Goal: Navigation & Orientation: Understand site structure

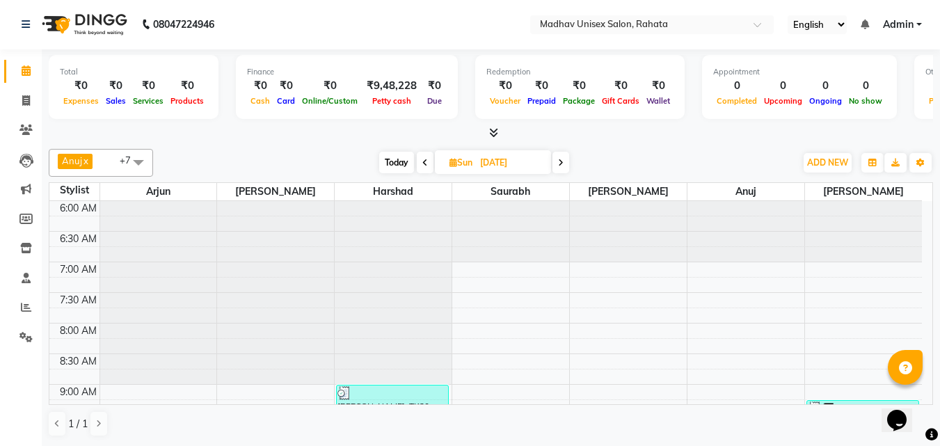
scroll to position [708, 0]
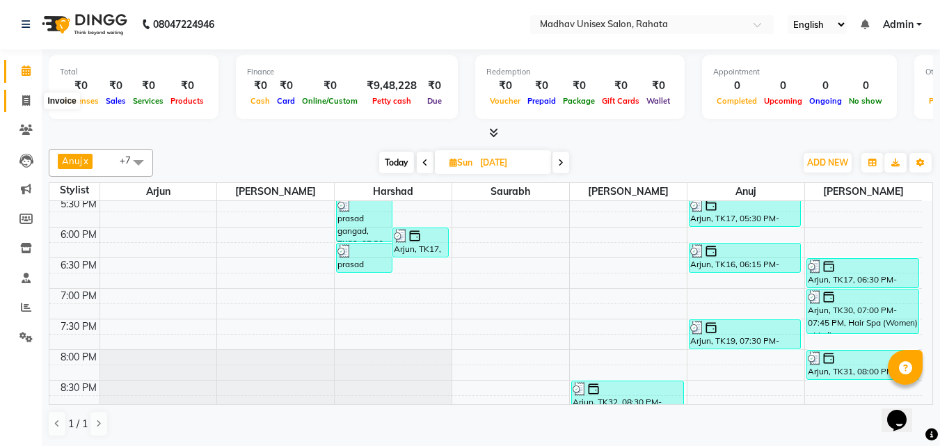
click at [26, 103] on icon at bounding box center [26, 100] width 8 height 10
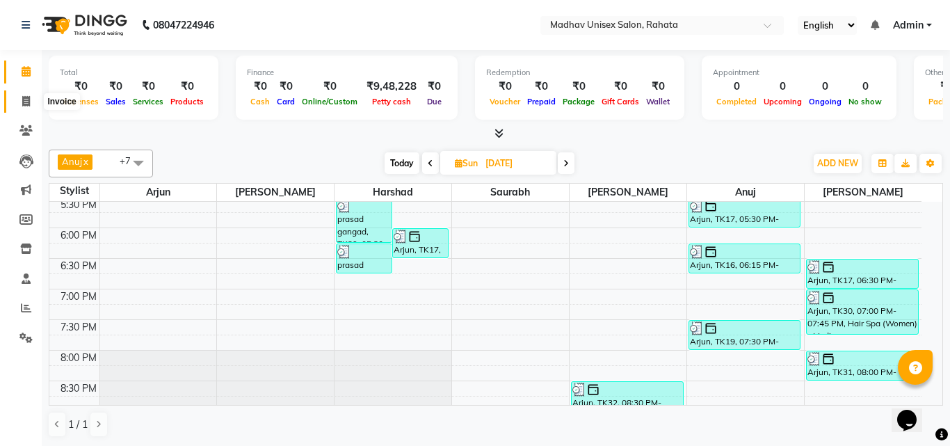
select select "service"
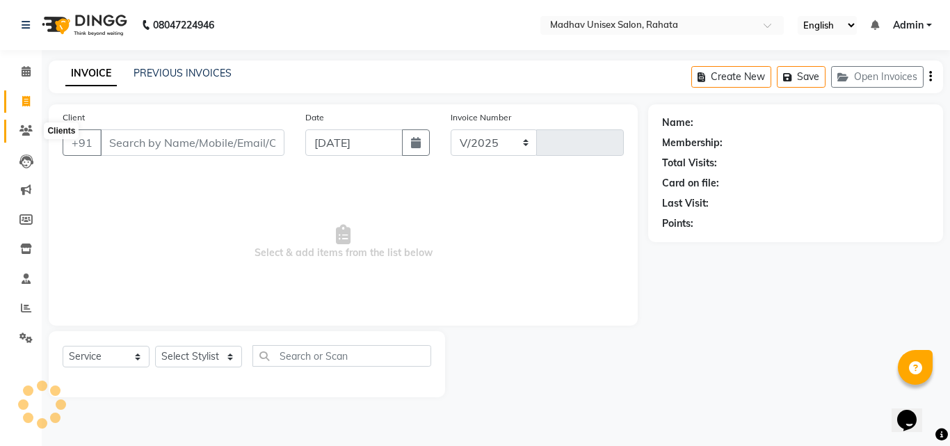
select select "870"
type input "2745"
click at [24, 133] on icon at bounding box center [25, 130] width 13 height 10
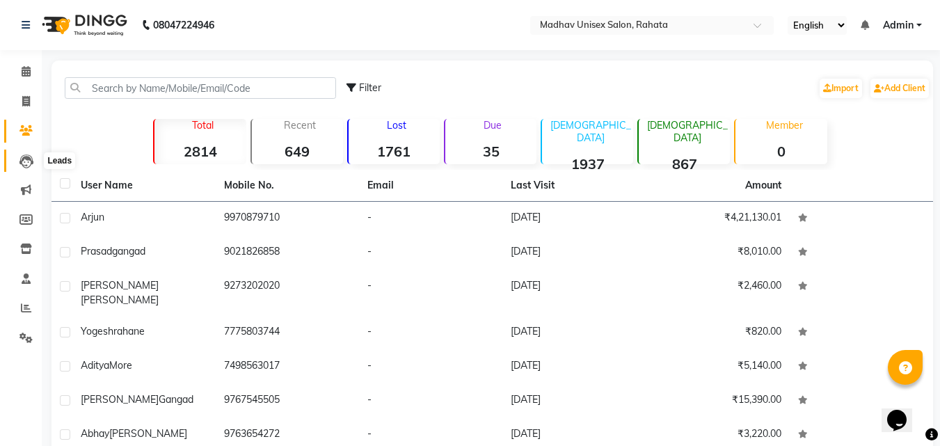
click at [31, 165] on icon at bounding box center [26, 161] width 14 height 14
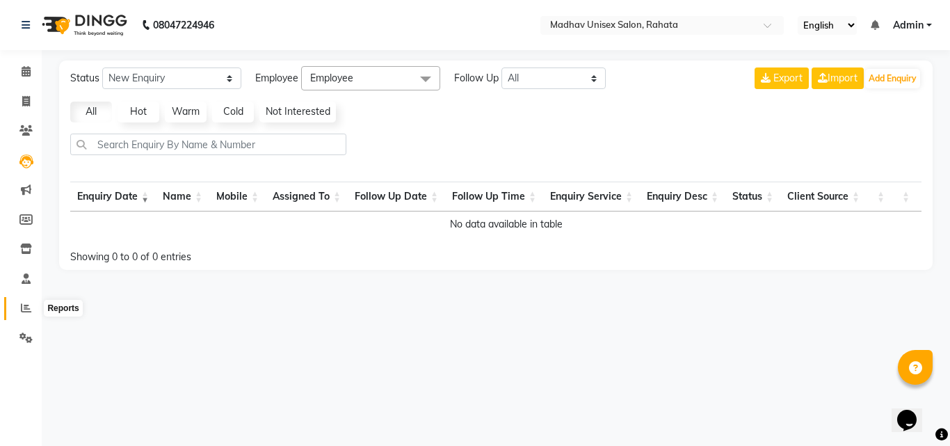
click at [17, 307] on span at bounding box center [26, 308] width 24 height 16
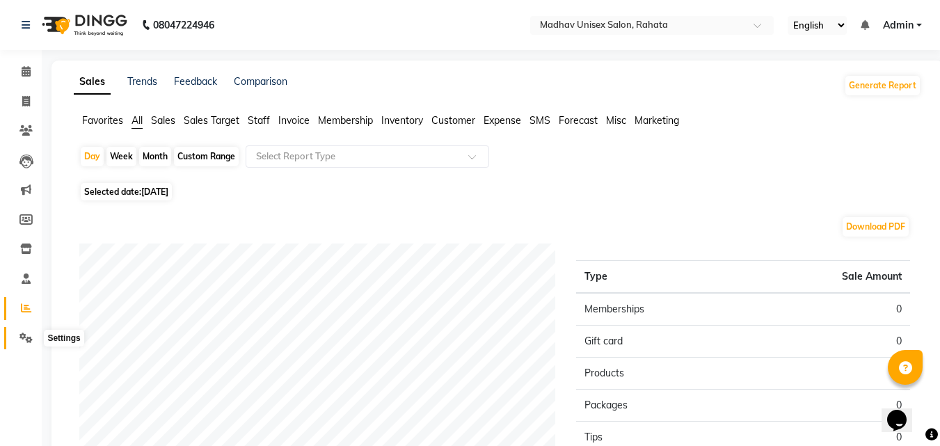
click at [23, 333] on icon at bounding box center [25, 337] width 13 height 10
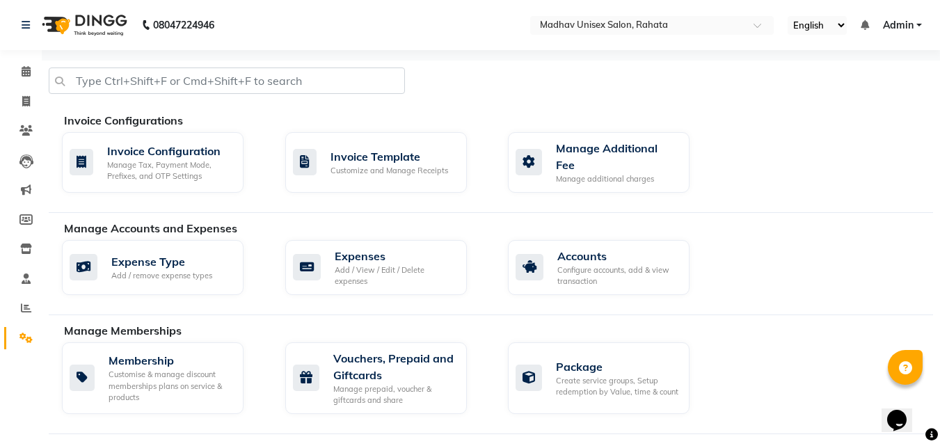
click at [24, 207] on li "Members" at bounding box center [21, 220] width 42 height 30
click at [25, 189] on icon at bounding box center [26, 189] width 10 height 10
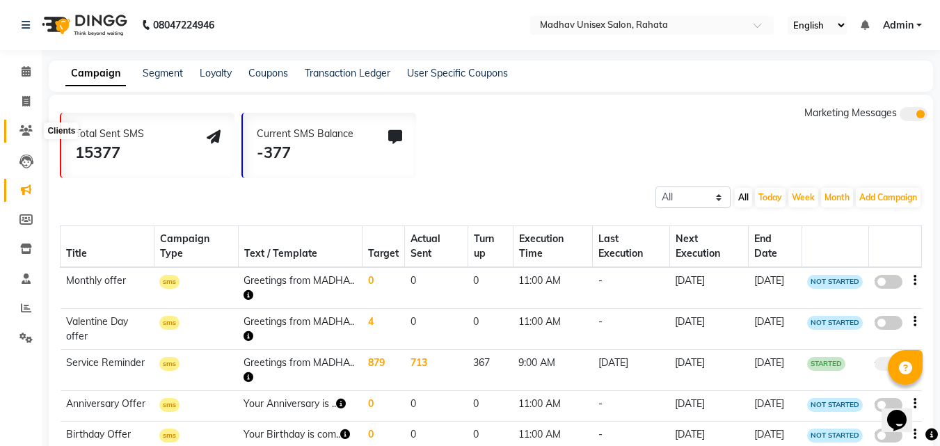
click at [31, 124] on span at bounding box center [26, 131] width 24 height 16
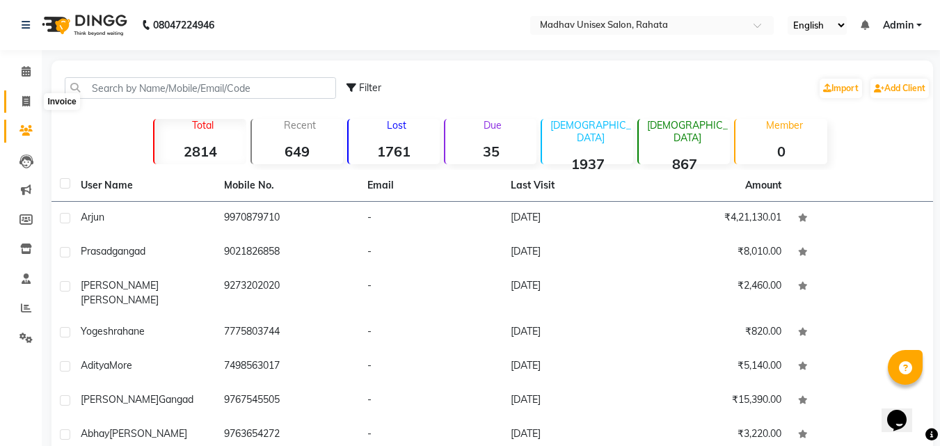
click at [24, 105] on icon at bounding box center [26, 101] width 8 height 10
select select "service"
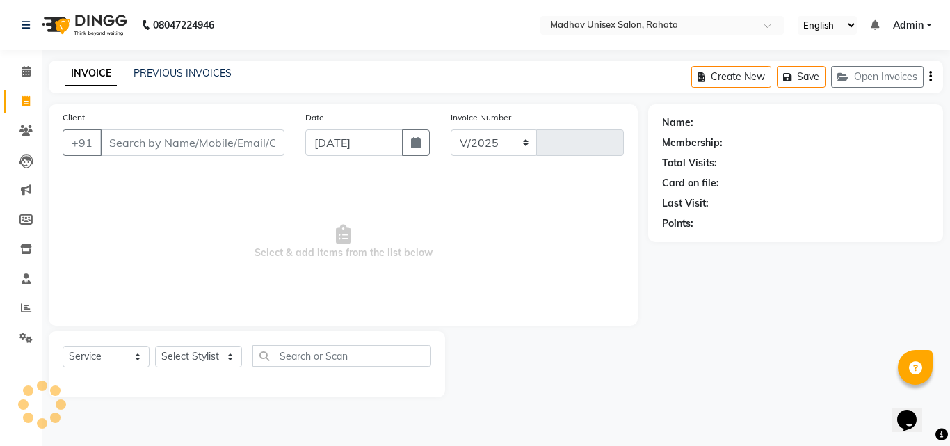
select select "870"
type input "2745"
click at [27, 72] on icon at bounding box center [26, 71] width 9 height 10
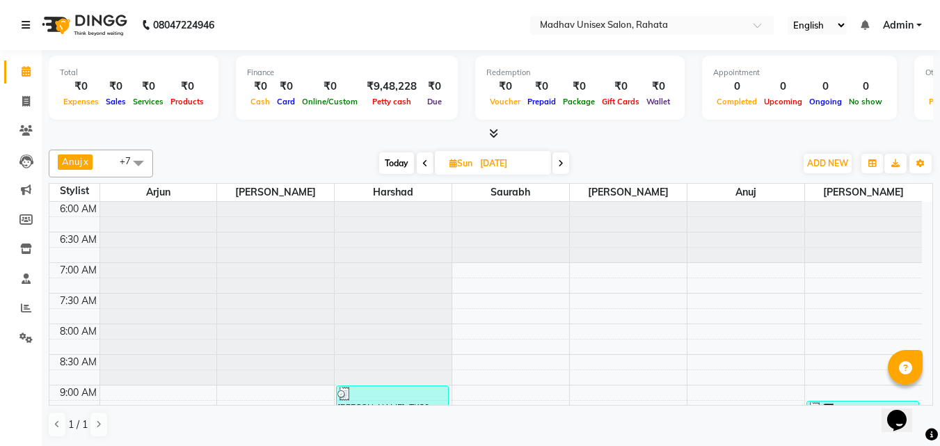
click at [30, 24] on icon at bounding box center [26, 25] width 8 height 10
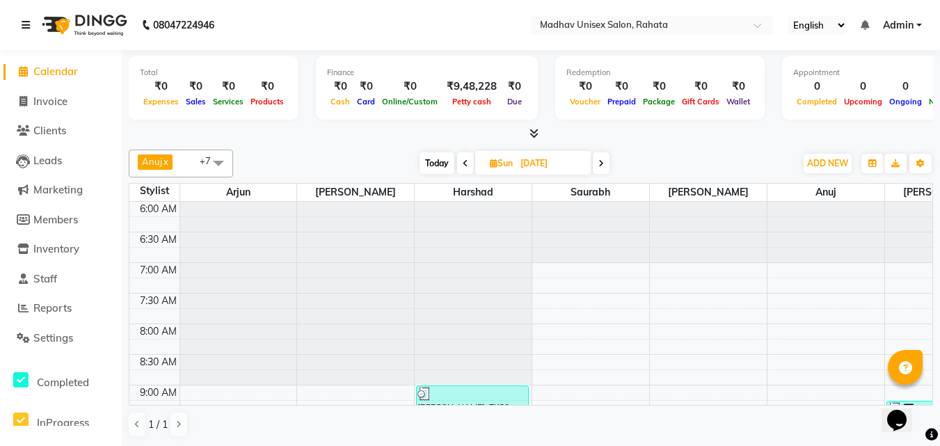
click at [30, 24] on icon at bounding box center [26, 25] width 8 height 10
